Goal: Task Accomplishment & Management: Manage account settings

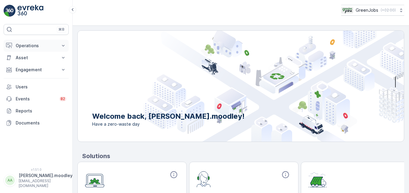
click at [63, 45] on icon at bounding box center [63, 46] width 3 height 2
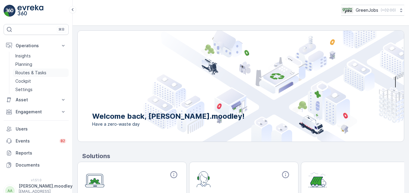
click at [36, 72] on p "Routes & Tasks" at bounding box center [30, 73] width 31 height 6
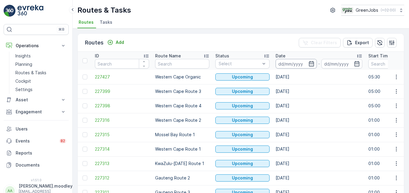
click at [284, 63] on input at bounding box center [296, 64] width 41 height 10
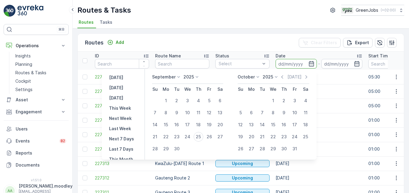
click at [285, 63] on input at bounding box center [296, 64] width 41 height 10
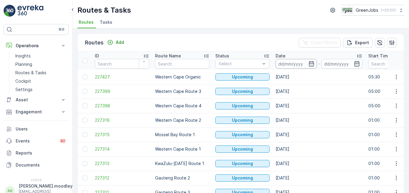
click at [286, 63] on input at bounding box center [296, 64] width 41 height 10
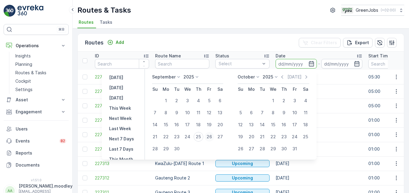
click at [211, 137] on div "26" at bounding box center [210, 137] width 10 height 10
type input "[DATE]"
click at [211, 137] on div "26" at bounding box center [210, 137] width 10 height 10
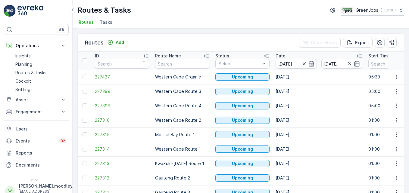
type input "[DATE]"
click at [293, 133] on icon "button" at bounding box center [397, 135] width 6 height 6
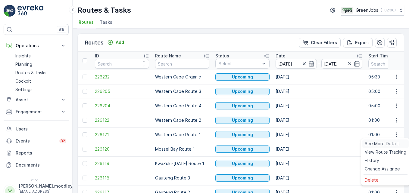
click at [293, 144] on span "See More Details" at bounding box center [382, 144] width 35 height 6
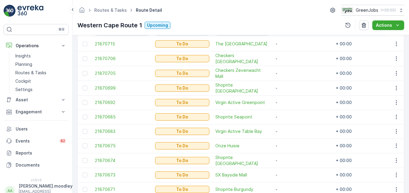
scroll to position [151, 0]
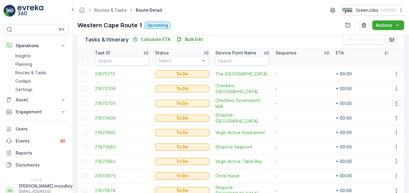
click at [293, 102] on icon "button" at bounding box center [397, 104] width 6 height 6
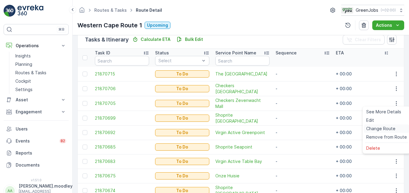
click at [293, 128] on span "Change Route" at bounding box center [380, 129] width 29 height 6
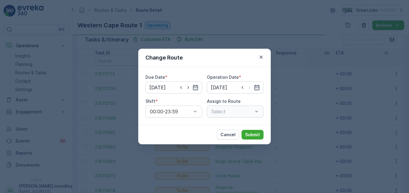
type input "[DATE]"
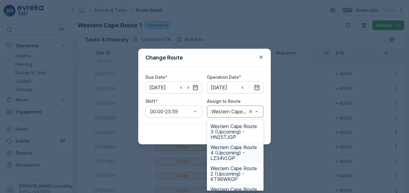
click at [228, 156] on span "Western Cape Route 4 (Upcoming) - LZ34VLGP" at bounding box center [235, 153] width 49 height 16
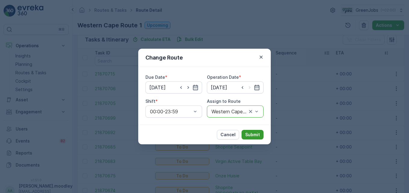
click at [253, 137] on p "Submit" at bounding box center [252, 135] width 15 height 6
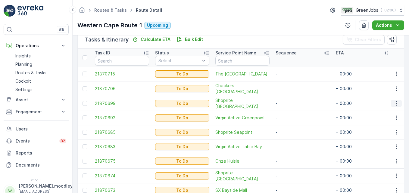
click at [293, 104] on icon "button" at bounding box center [397, 104] width 6 height 6
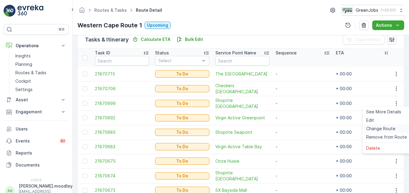
click at [293, 130] on span "Change Route" at bounding box center [380, 129] width 29 height 6
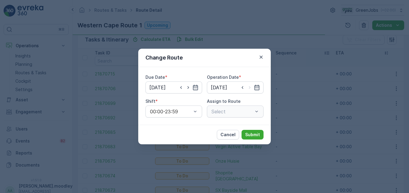
type input "[DATE]"
click at [255, 112] on div "Select" at bounding box center [235, 112] width 57 height 12
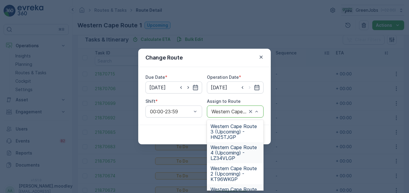
click at [233, 154] on span "Western Cape Route 4 (Upcoming) - LZ34VLGP" at bounding box center [235, 153] width 49 height 16
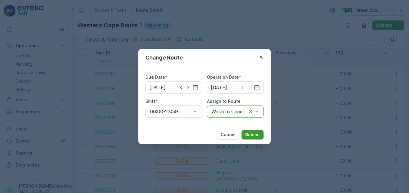
click at [252, 132] on p "Submit" at bounding box center [252, 135] width 15 height 6
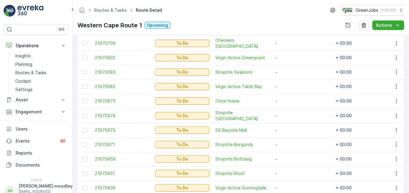
scroll to position [166, 0]
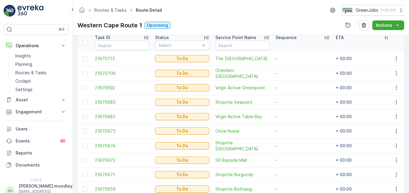
click at [286, 125] on td "-" at bounding box center [303, 131] width 60 height 14
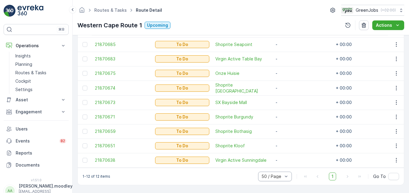
scroll to position [226, 0]
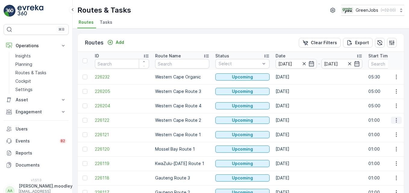
click at [293, 122] on icon "button" at bounding box center [397, 121] width 6 height 6
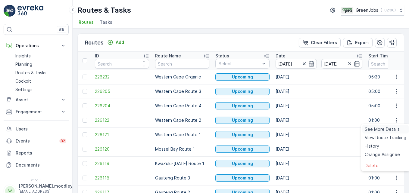
click at [293, 128] on span "See More Details" at bounding box center [382, 130] width 35 height 6
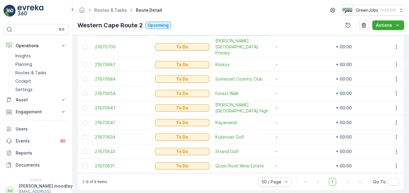
scroll to position [151, 0]
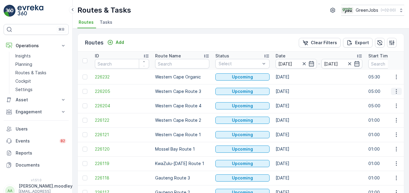
click at [293, 93] on icon "button" at bounding box center [397, 92] width 6 height 6
click at [293, 99] on span "See More Details" at bounding box center [382, 101] width 35 height 6
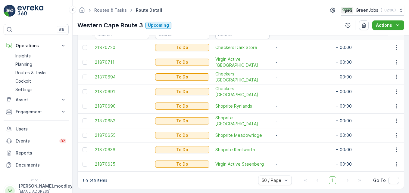
scroll to position [181, 0]
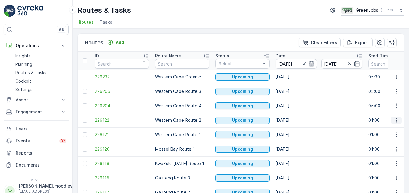
click at [293, 121] on icon "button" at bounding box center [396, 120] width 1 height 5
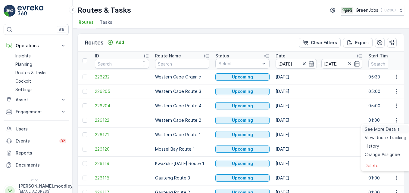
click at [293, 128] on span "See More Details" at bounding box center [382, 130] width 35 height 6
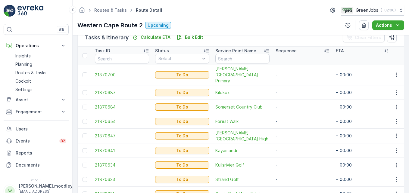
scroll to position [183, 0]
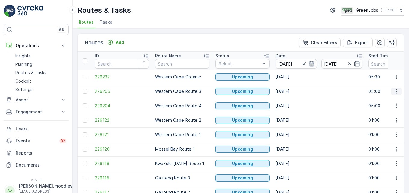
click at [293, 92] on icon "button" at bounding box center [396, 91] width 1 height 5
click at [293, 99] on span "See More Details" at bounding box center [382, 101] width 35 height 6
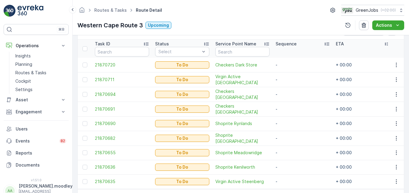
scroll to position [183, 0]
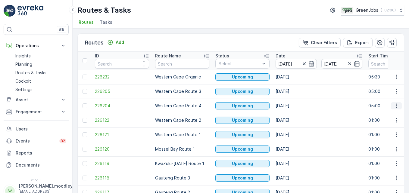
click at [293, 105] on icon "button" at bounding box center [397, 106] width 6 height 6
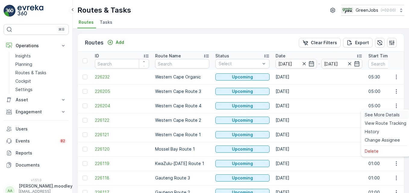
click at [293, 116] on span "See More Details" at bounding box center [382, 115] width 35 height 6
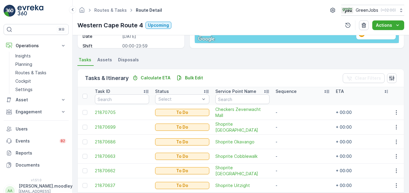
scroll to position [140, 0]
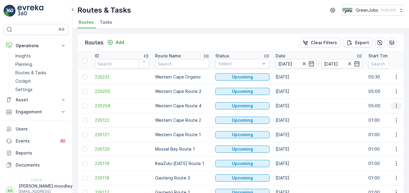
click at [293, 107] on icon "button" at bounding box center [397, 106] width 6 height 6
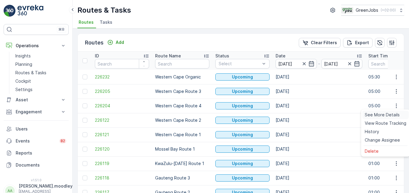
click at [293, 113] on span "See More Details" at bounding box center [382, 115] width 35 height 6
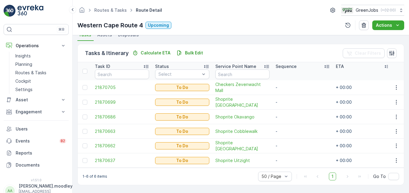
scroll to position [140, 0]
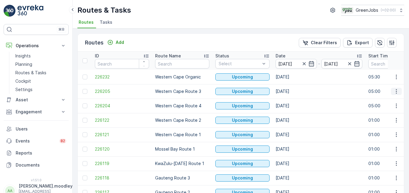
click at [293, 92] on icon "button" at bounding box center [397, 92] width 6 height 6
click at [293, 99] on span "See More Details" at bounding box center [382, 101] width 35 height 6
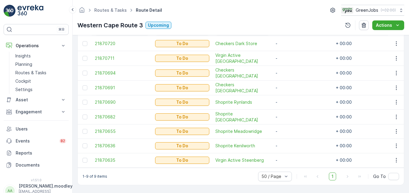
scroll to position [183, 0]
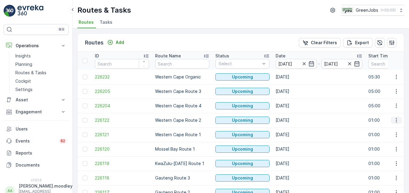
click at [293, 121] on icon "button" at bounding box center [397, 121] width 6 height 6
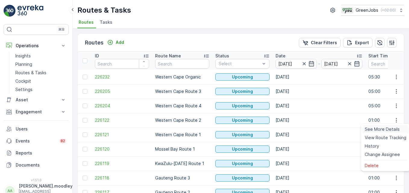
click at [293, 127] on span "See More Details" at bounding box center [382, 130] width 35 height 6
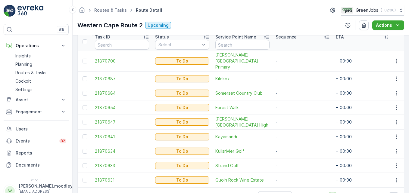
scroll to position [180, 0]
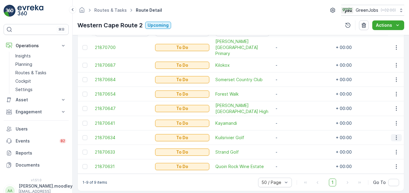
click at [293, 135] on icon "button" at bounding box center [397, 138] width 6 height 6
click at [293, 157] on span "Change Route" at bounding box center [380, 157] width 29 height 6
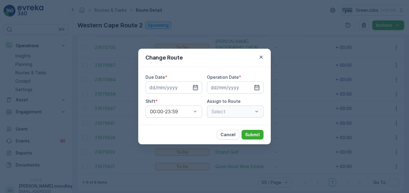
type input "[DATE]"
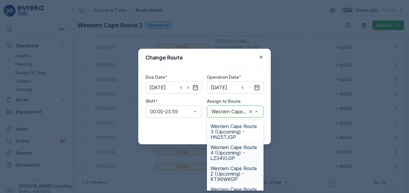
click at [230, 157] on span "Western Cape Route 4 (Upcoming) - LZ34VLGP" at bounding box center [235, 153] width 49 height 16
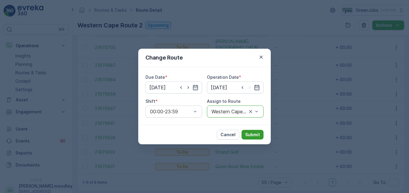
click at [257, 135] on p "Submit" at bounding box center [252, 135] width 15 height 6
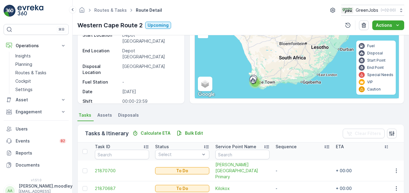
scroll to position [168, 0]
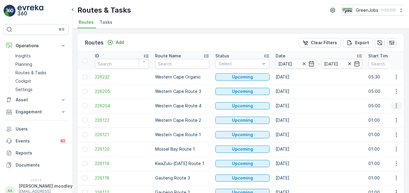
click at [293, 107] on icon "button" at bounding box center [397, 106] width 6 height 6
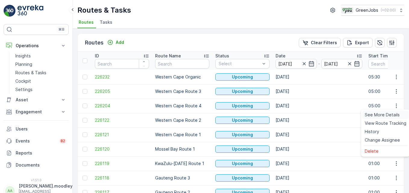
click at [293, 114] on span "See More Details" at bounding box center [382, 115] width 35 height 6
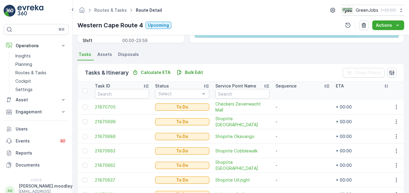
scroll to position [148, 0]
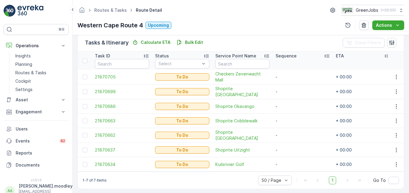
click at [290, 143] on td "-" at bounding box center [303, 150] width 60 height 14
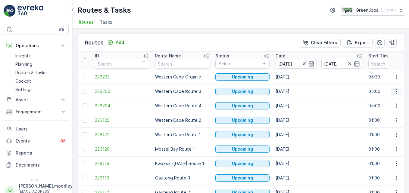
click at [293, 92] on icon "button" at bounding box center [397, 92] width 6 height 6
click at [293, 101] on span "See More Details" at bounding box center [382, 101] width 35 height 6
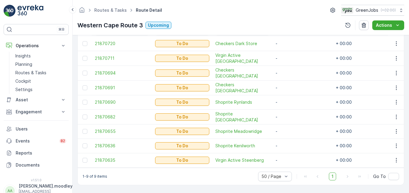
scroll to position [183, 0]
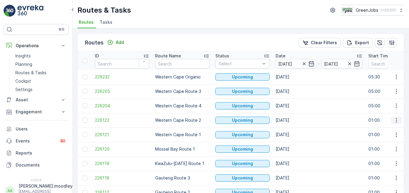
click at [293, 120] on button "button" at bounding box center [396, 120] width 11 height 7
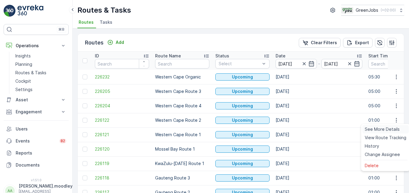
click at [293, 127] on span "See More Details" at bounding box center [382, 130] width 35 height 6
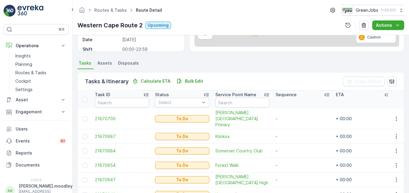
scroll to position [108, 0]
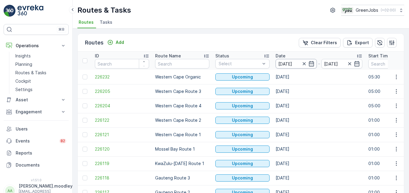
click at [290, 63] on input "[DATE]" at bounding box center [296, 64] width 41 height 10
click at [293, 114] on td "[DATE]" at bounding box center [319, 120] width 93 height 14
click at [286, 62] on input "[DATE]" at bounding box center [296, 64] width 41 height 10
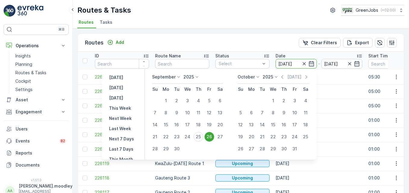
click at [293, 99] on td "[DATE]" at bounding box center [319, 106] width 93 height 14
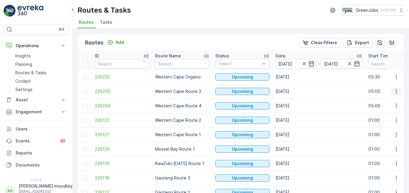
click at [293, 93] on icon "button" at bounding box center [397, 92] width 6 height 6
click at [293, 101] on span "See More Details" at bounding box center [382, 101] width 35 height 6
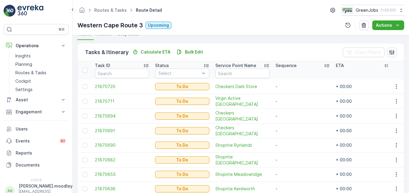
scroll to position [123, 0]
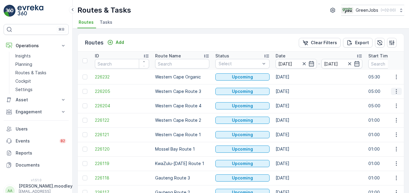
click at [293, 91] on icon "button" at bounding box center [397, 92] width 6 height 6
click at [293, 102] on span "See More Details" at bounding box center [382, 101] width 35 height 6
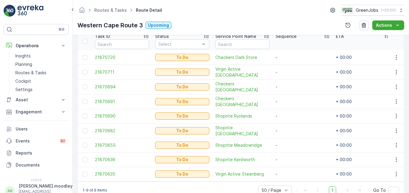
scroll to position [181, 0]
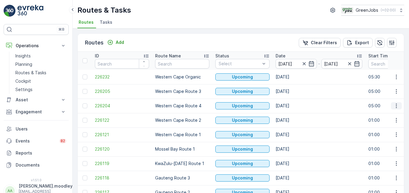
click at [293, 105] on icon "button" at bounding box center [396, 106] width 1 height 5
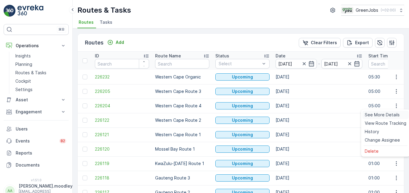
click at [293, 114] on span "See More Details" at bounding box center [382, 115] width 35 height 6
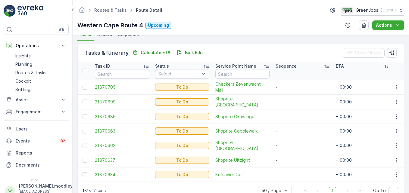
scroll to position [151, 0]
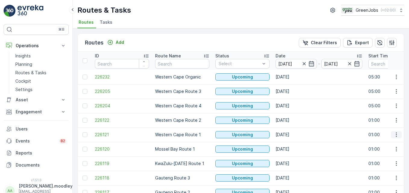
click at [293, 135] on button "button" at bounding box center [396, 134] width 11 height 7
click at [293, 143] on span "See More Details" at bounding box center [382, 144] width 35 height 6
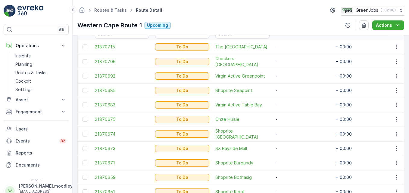
scroll to position [165, 0]
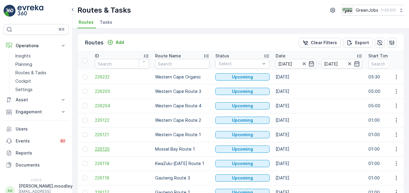
click at [137, 148] on span "226120" at bounding box center [122, 149] width 54 height 6
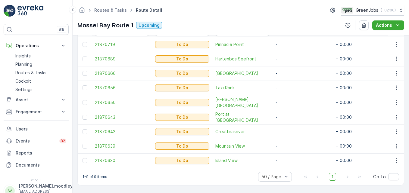
scroll to position [181, 0]
